Goal: Information Seeking & Learning: Learn about a topic

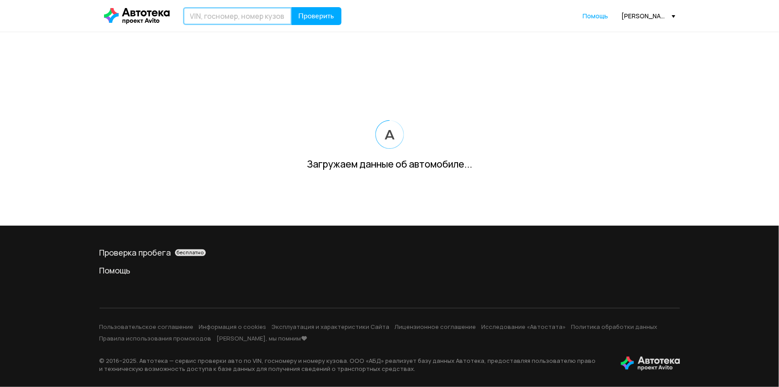
click at [211, 16] on input "text" at bounding box center [237, 16] width 109 height 18
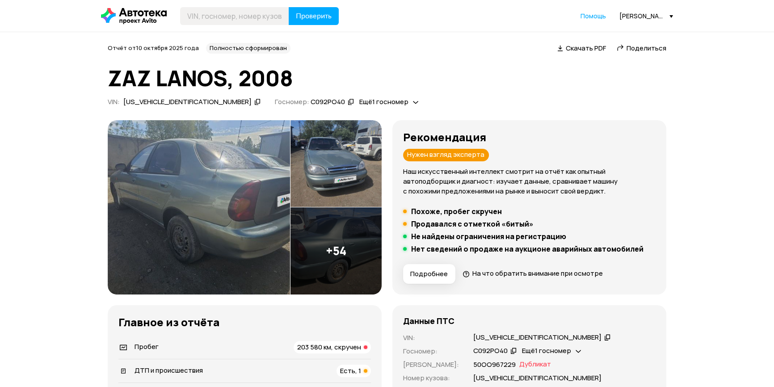
click at [581, 46] on span "Скачать PDF" at bounding box center [585, 47] width 40 height 9
click at [211, 18] on input "text" at bounding box center [234, 16] width 109 height 18
type input "С404КТ40"
click at [289, 7] on button "Проверить" at bounding box center [314, 16] width 50 height 18
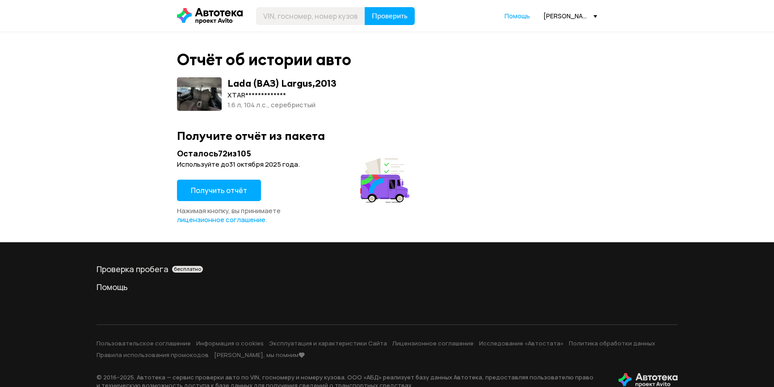
click at [226, 189] on span "Получить отчёт" at bounding box center [219, 190] width 56 height 10
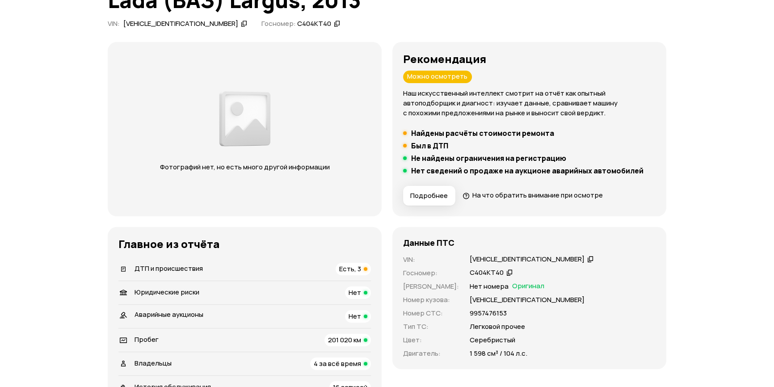
scroll to position [162, 0]
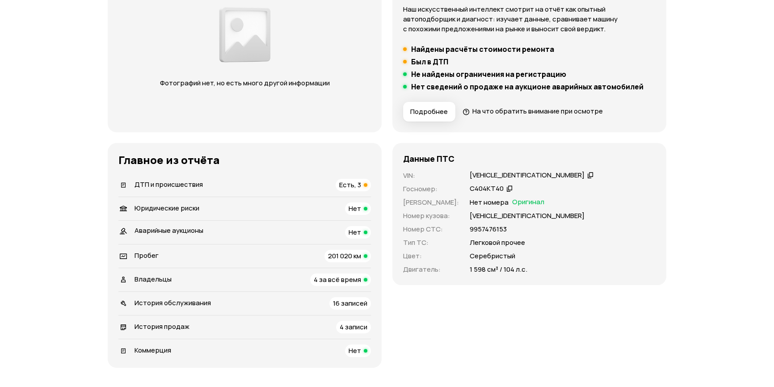
click at [253, 186] on div "ДТП и происшествия Есть, 3" at bounding box center [244, 185] width 252 height 13
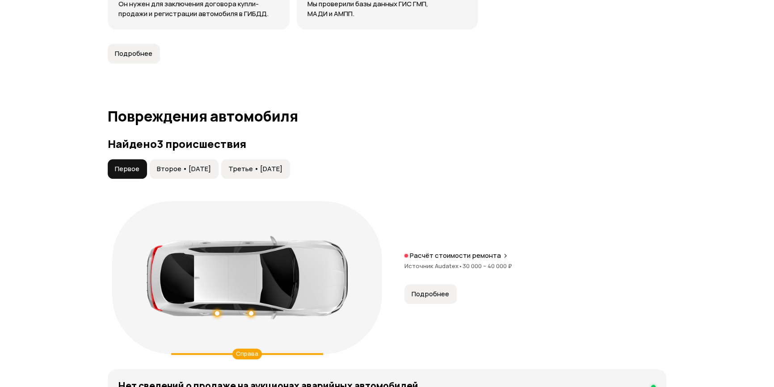
scroll to position [925, 0]
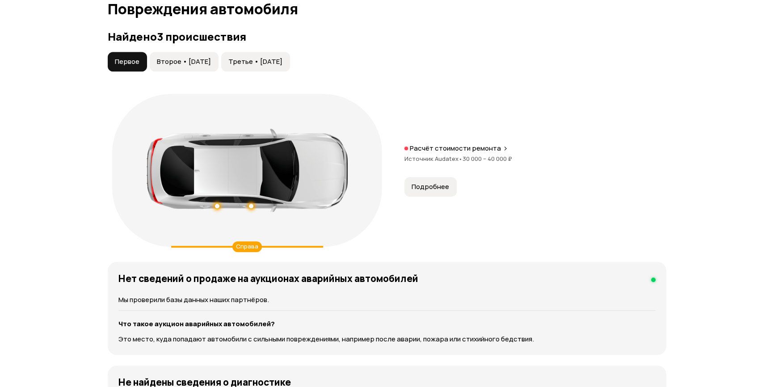
click at [200, 58] on span "Второе • [DATE]" at bounding box center [184, 61] width 54 height 9
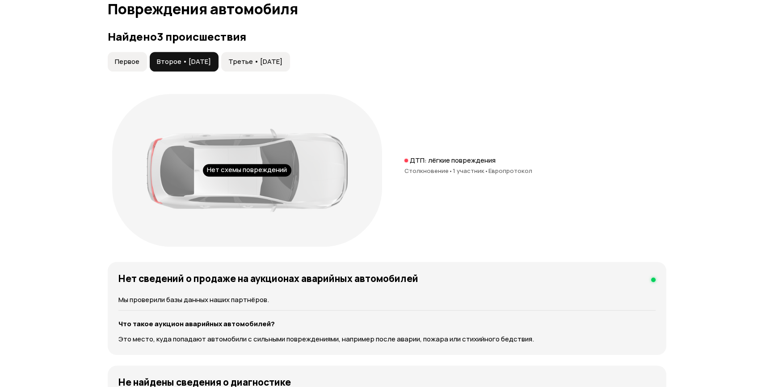
click at [272, 61] on span "Третье • [DATE]" at bounding box center [255, 61] width 54 height 9
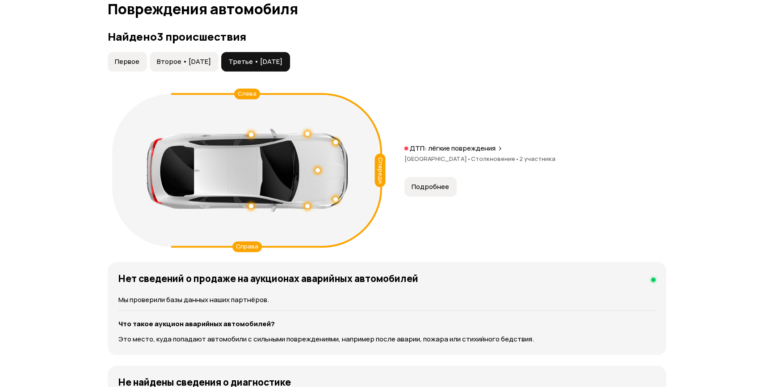
click at [201, 64] on span "Второе • [DATE]" at bounding box center [184, 61] width 54 height 9
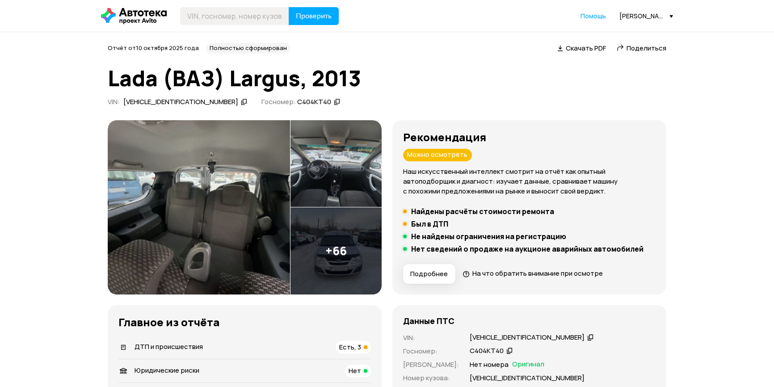
scroll to position [121, 0]
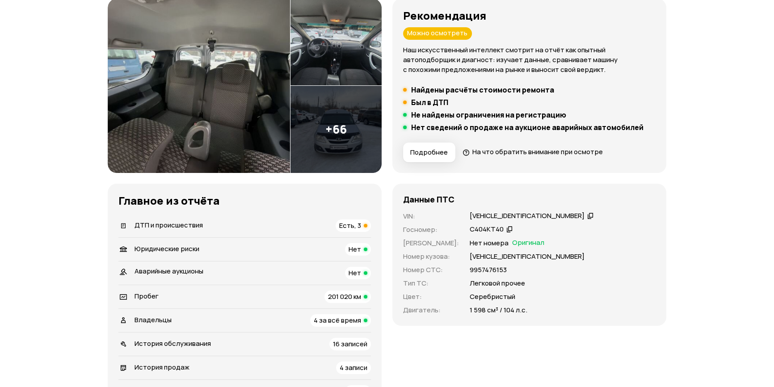
click at [587, 218] on icon at bounding box center [590, 215] width 6 height 9
click at [355, 222] on span "Есть, 3" at bounding box center [350, 225] width 22 height 9
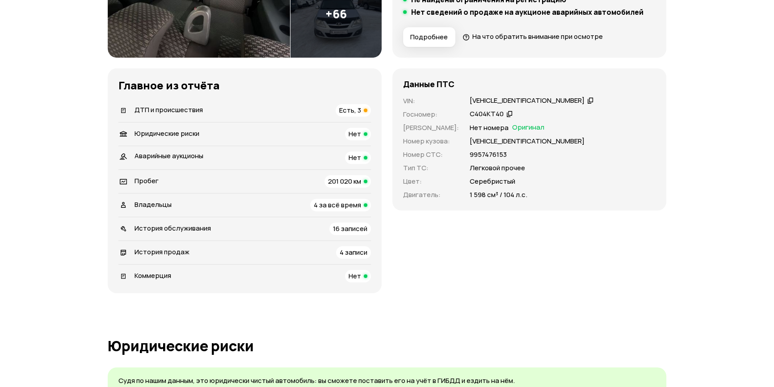
scroll to position [234, 0]
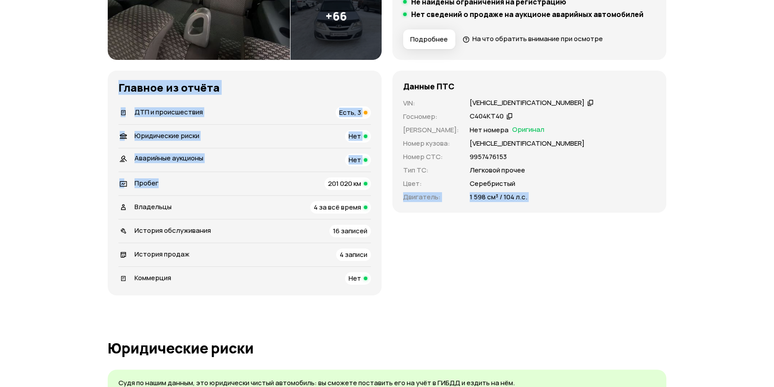
drag, startPoint x: 321, startPoint y: 183, endPoint x: 391, endPoint y: 192, distance: 71.1
click at [391, 192] on div "Рекомендация Можно осмотреть Наш искусственный интеллект смотрит на отчёт как о…" at bounding box center [387, 91] width 558 height 410
click at [469, 272] on div "Данные ПТС VIN : [VEHICLE_IDENTIFICATION_NUMBER]   Госномер : С404КТ40   Номер …" at bounding box center [529, 183] width 274 height 225
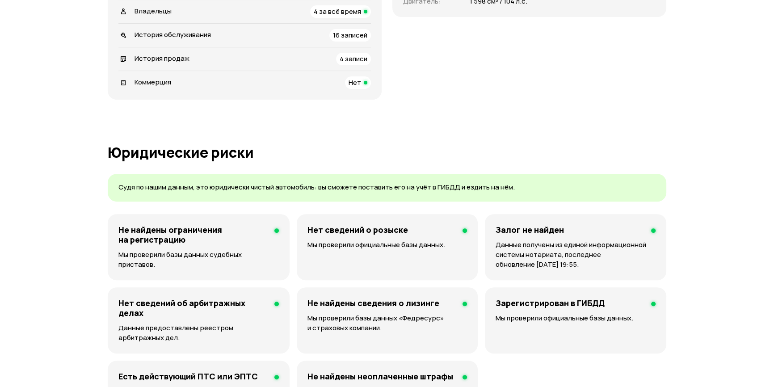
scroll to position [438, 0]
